Goal: Information Seeking & Learning: Find specific fact

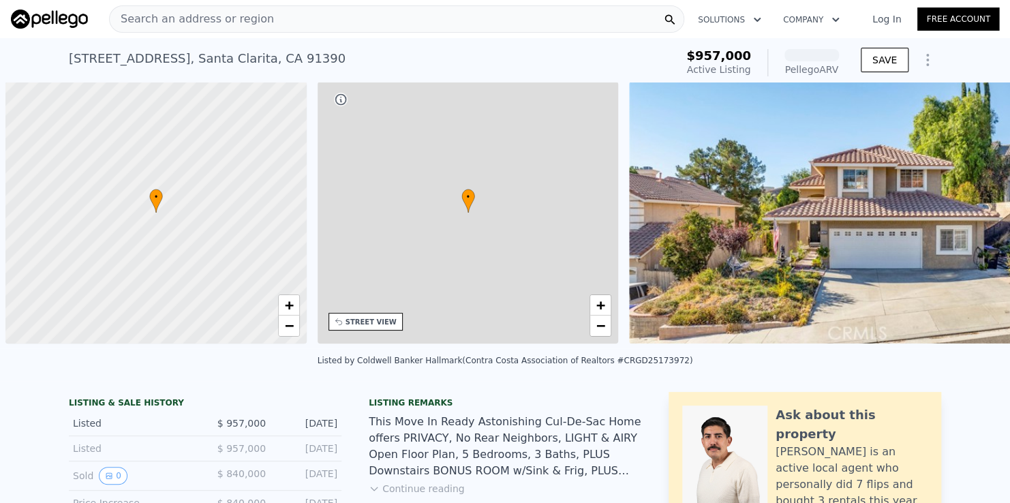
scroll to position [0, 5]
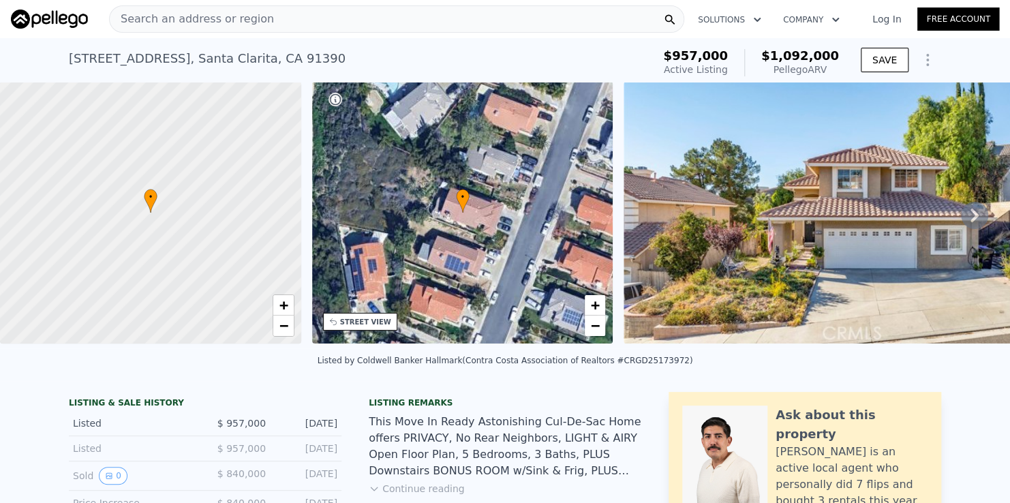
click at [412, 18] on div "Search an address or region" at bounding box center [396, 18] width 575 height 27
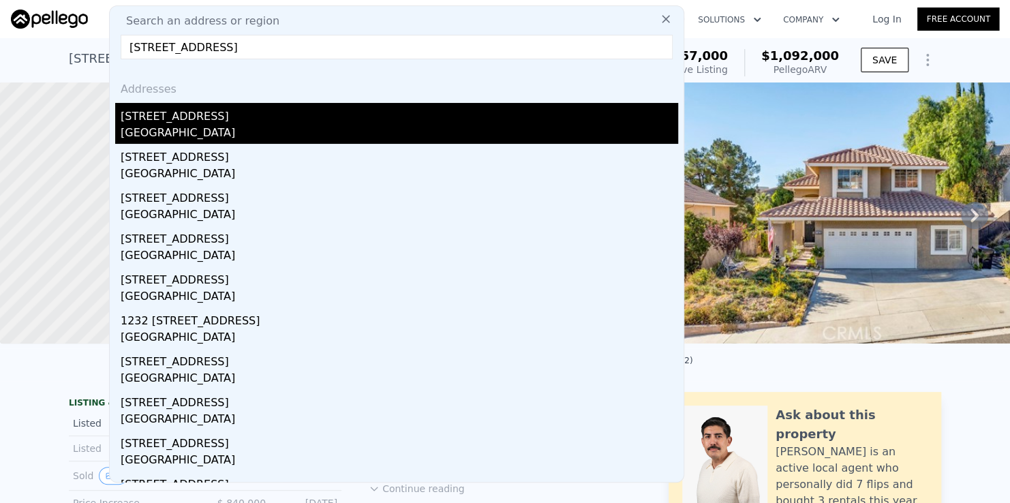
type input "816 N Sycamore Ave, Los Angeles"
click at [221, 121] on div "816 N Sycamore Ave" at bounding box center [400, 114] width 558 height 22
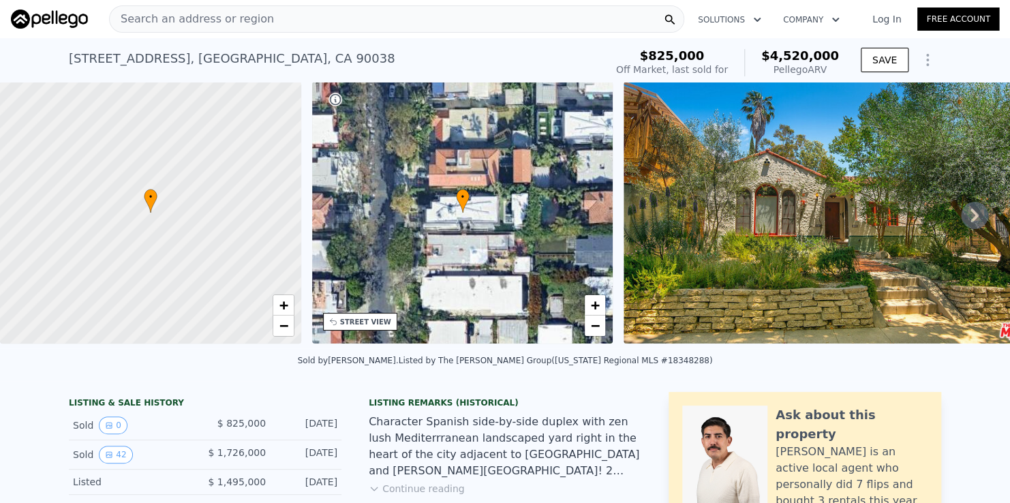
click at [300, 17] on div "Search an address or region" at bounding box center [396, 18] width 575 height 27
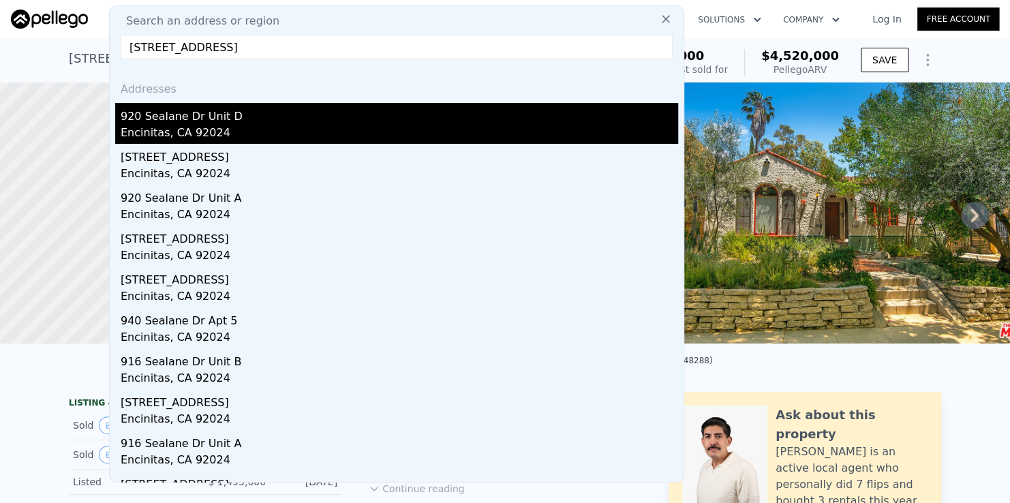
type input "920 Sealane Dr UNIT B, Encinitas"
click at [177, 127] on div "Encinitas, CA 92024" at bounding box center [400, 134] width 558 height 19
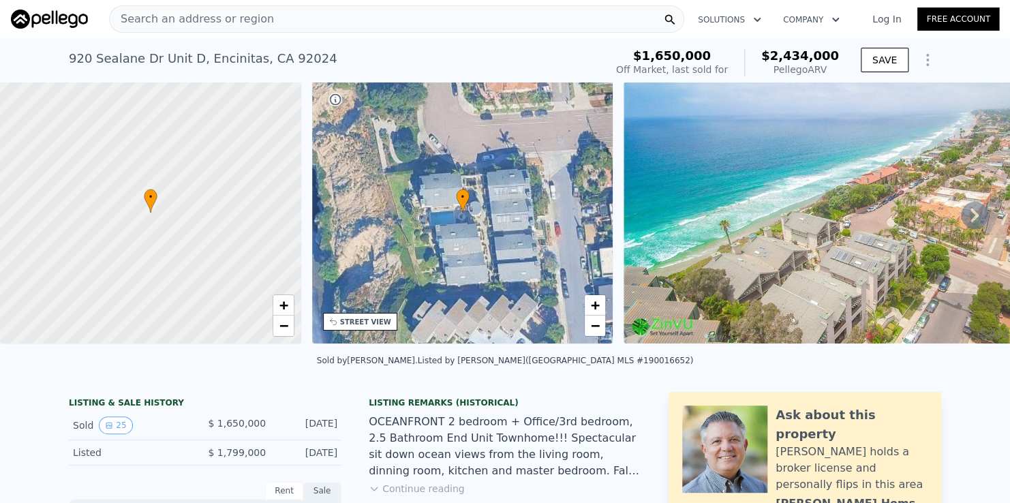
drag, startPoint x: 586, startPoint y: 45, endPoint x: 611, endPoint y: 53, distance: 25.9
click at [586, 45] on div "920 Sealane Dr Unit D , Encinitas , CA 92024 Sold May 2019 for $1.650m (~ARV $2…" at bounding box center [334, 63] width 531 height 38
drag, startPoint x: 774, startPoint y: 52, endPoint x: 847, endPoint y: 46, distance: 73.3
click at [847, 46] on div "$1,650,000 Off Market, last sold for $2,434,000 Pellego ARV SAVE" at bounding box center [776, 63] width 331 height 38
copy span "$2,434,000"
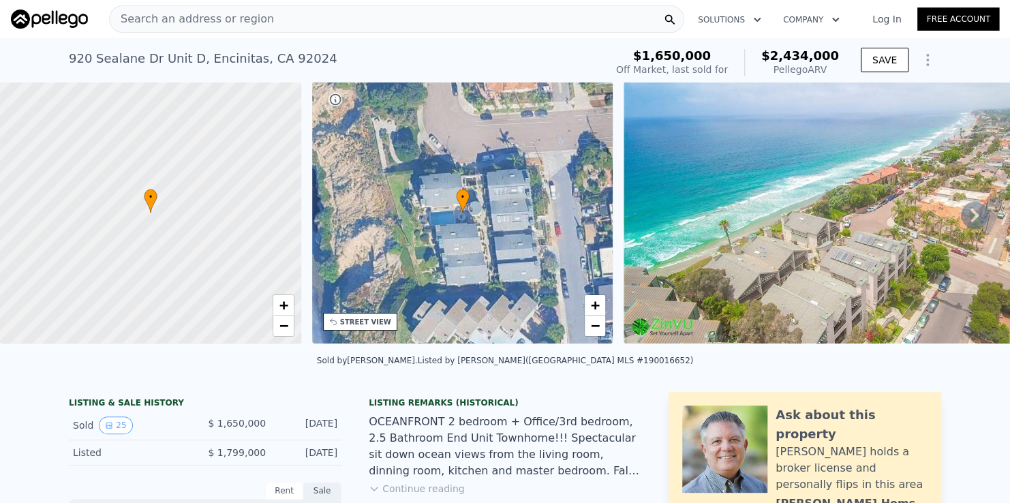
click at [483, 10] on div "Search an address or region" at bounding box center [396, 18] width 575 height 27
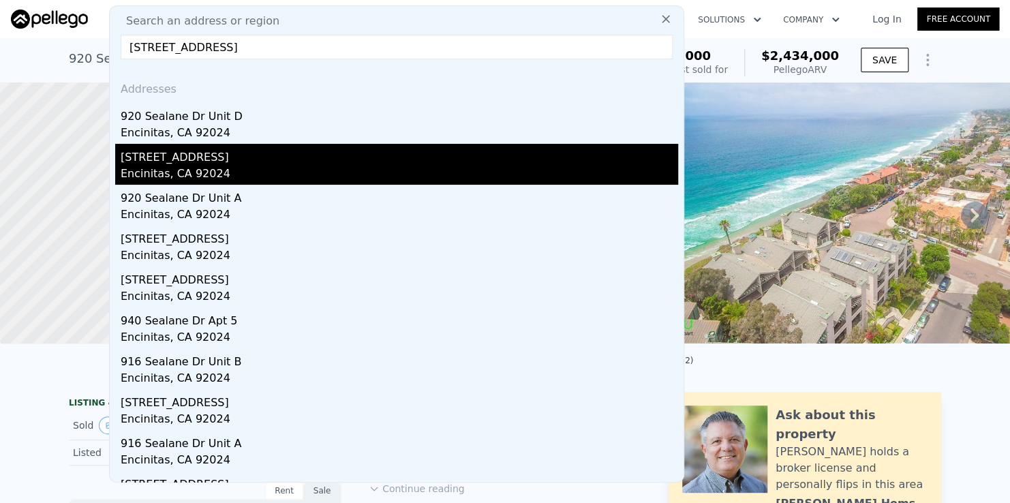
type input "920 Sealane Dr UNIT B, Encinitas"
click at [245, 161] on div "920 Sealane Dr Unit B" at bounding box center [400, 155] width 558 height 22
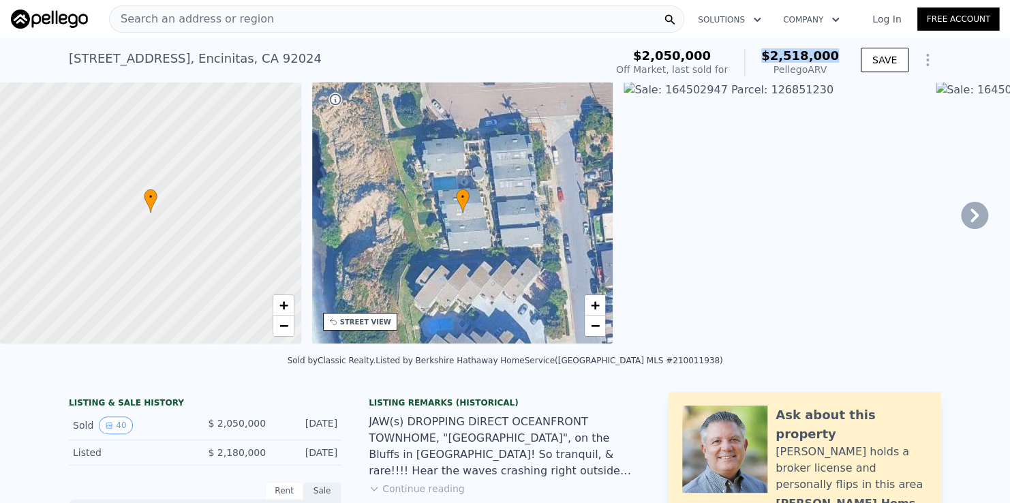
drag, startPoint x: 774, startPoint y: 54, endPoint x: 841, endPoint y: 49, distance: 66.3
click at [841, 49] on div "$2,050,000 Off Market, last sold for $2,518,000 Pellego ARV" at bounding box center [728, 63] width 234 height 38
copy span "$2,518,000"
click at [506, 71] on div "920 Sealane Dr Unit B , Encinitas , CA 92024 Sold Jun 2021 for $2.050m (~ARV $2…" at bounding box center [334, 63] width 531 height 38
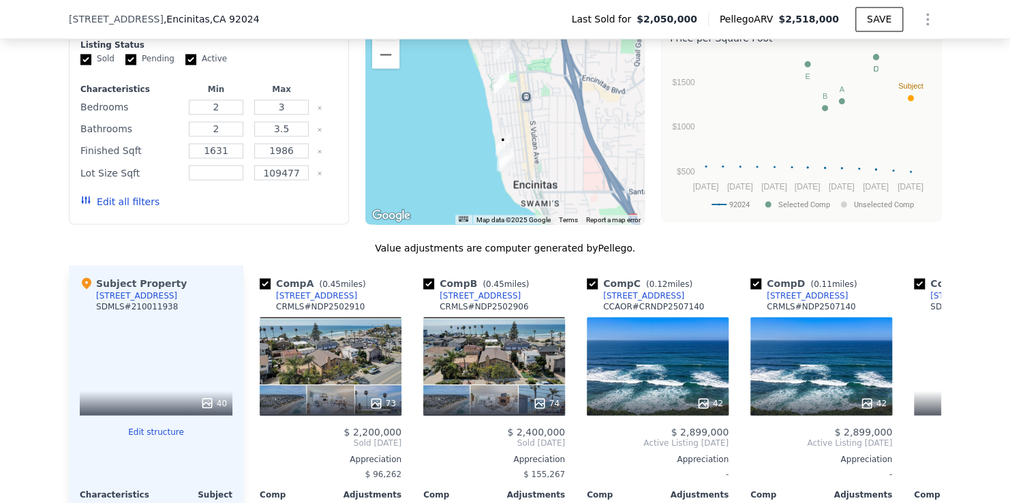
scroll to position [1222, 0]
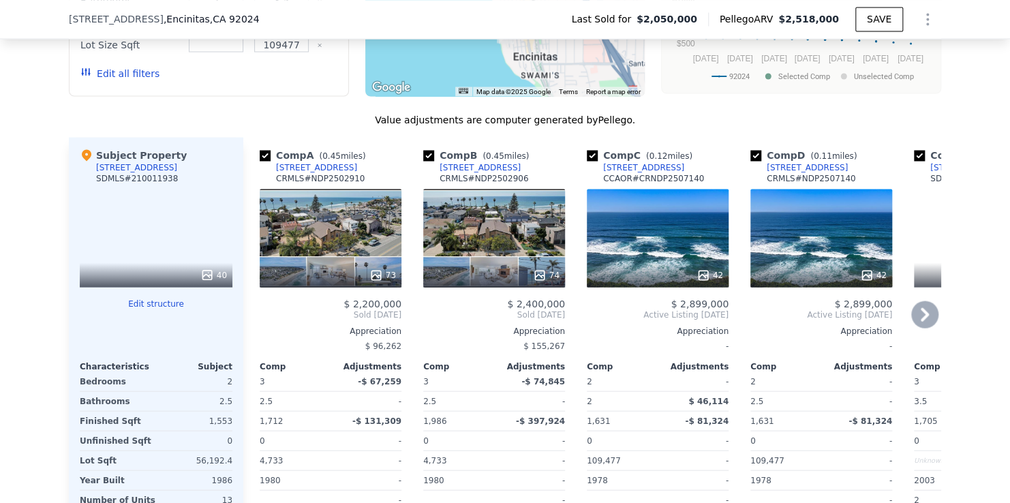
click at [623, 172] on div "[STREET_ADDRESS]" at bounding box center [643, 167] width 81 height 11
click at [788, 170] on div "[STREET_ADDRESS]" at bounding box center [807, 167] width 81 height 11
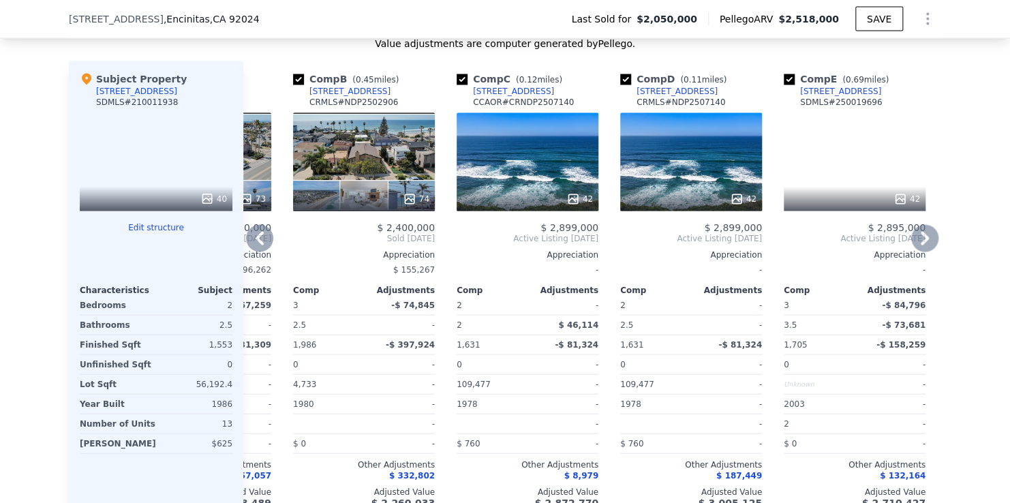
scroll to position [1153, 0]
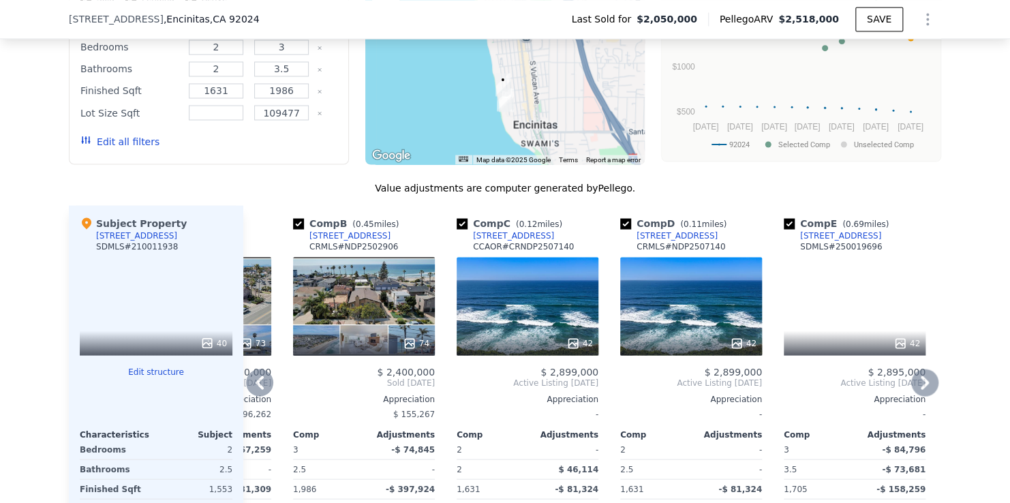
click at [322, 241] on div "[STREET_ADDRESS]" at bounding box center [349, 235] width 81 height 11
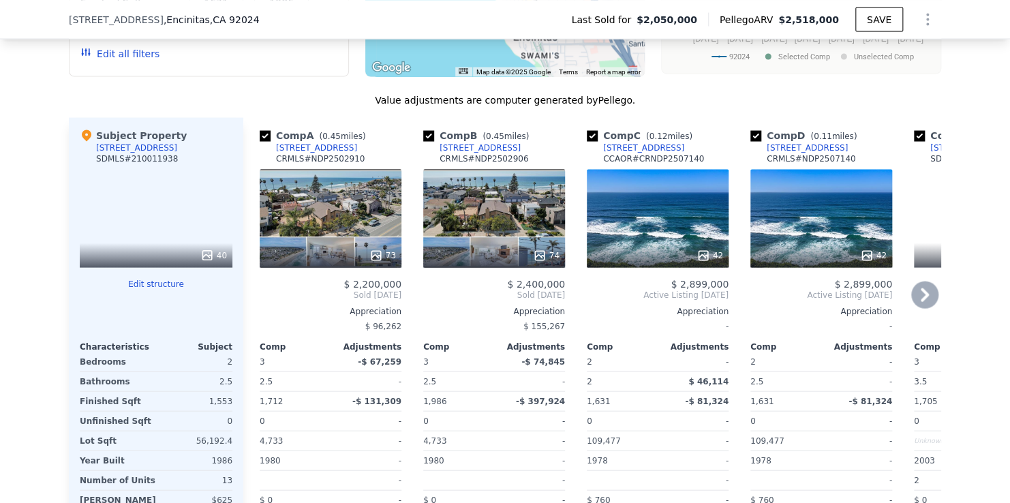
scroll to position [1222, 0]
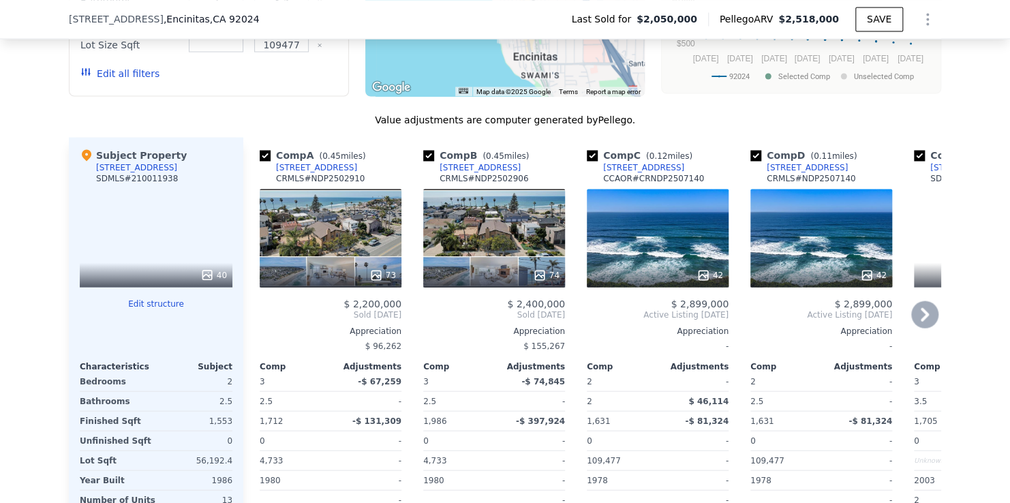
click at [457, 172] on div "[STREET_ADDRESS]" at bounding box center [480, 167] width 81 height 11
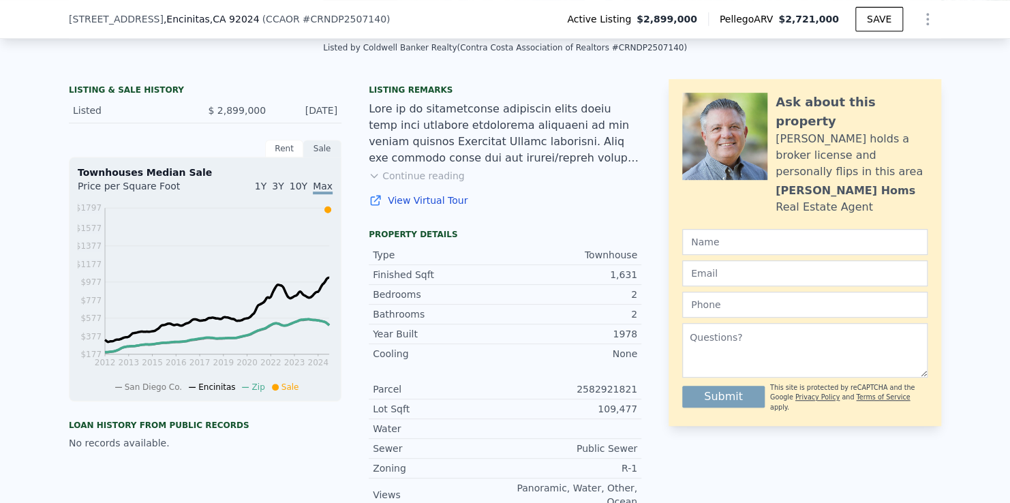
scroll to position [335, 0]
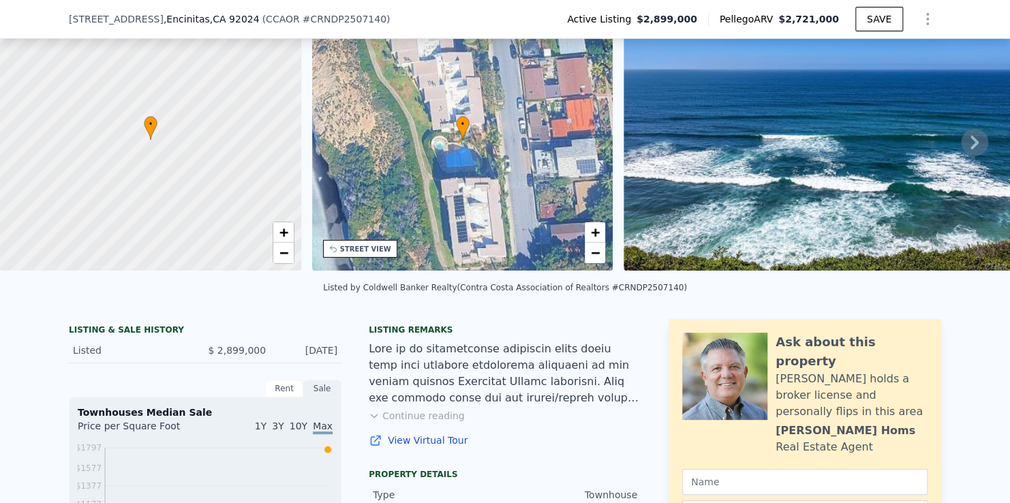
scroll to position [63, 0]
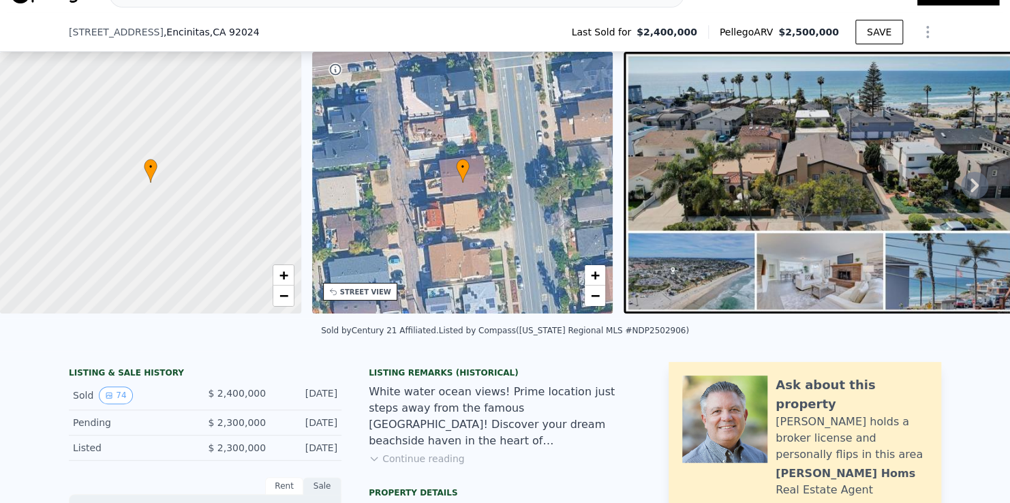
scroll to position [131, 0]
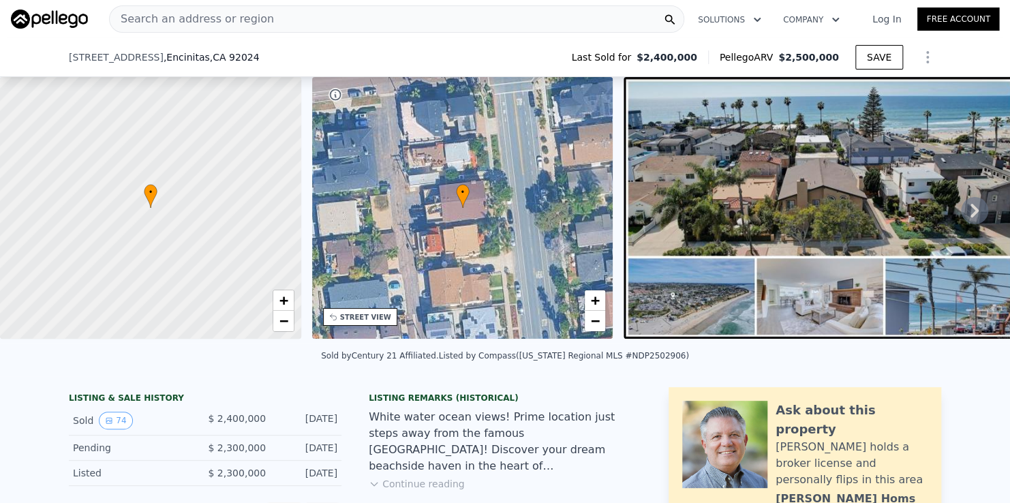
scroll to position [131, 0]
